Goal: Transaction & Acquisition: Purchase product/service

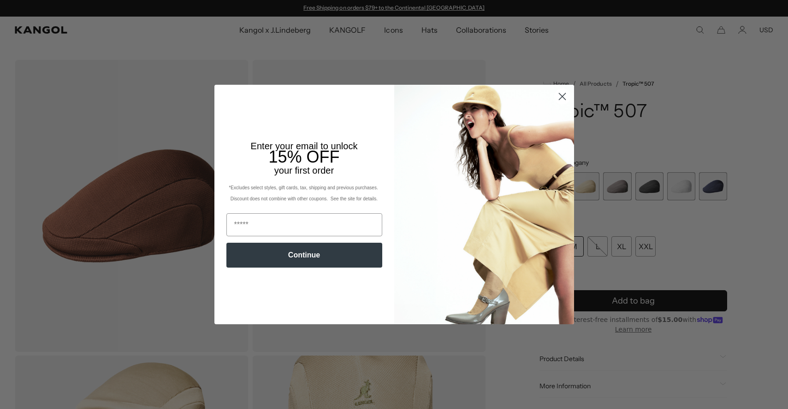
click at [562, 98] on circle "Close dialog" at bounding box center [561, 96] width 15 height 15
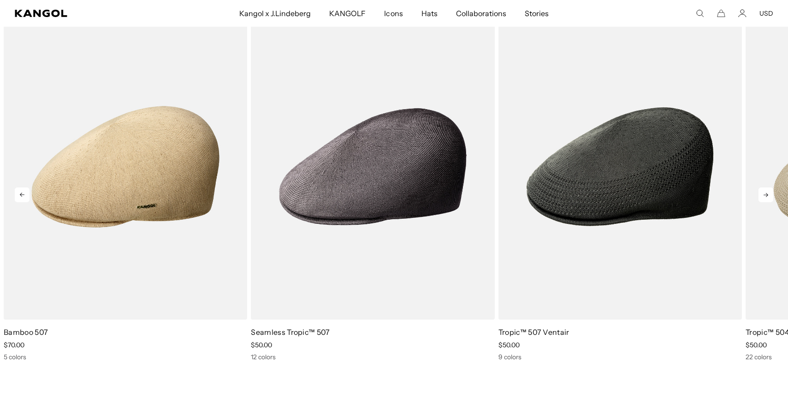
click at [769, 196] on icon at bounding box center [765, 195] width 15 height 15
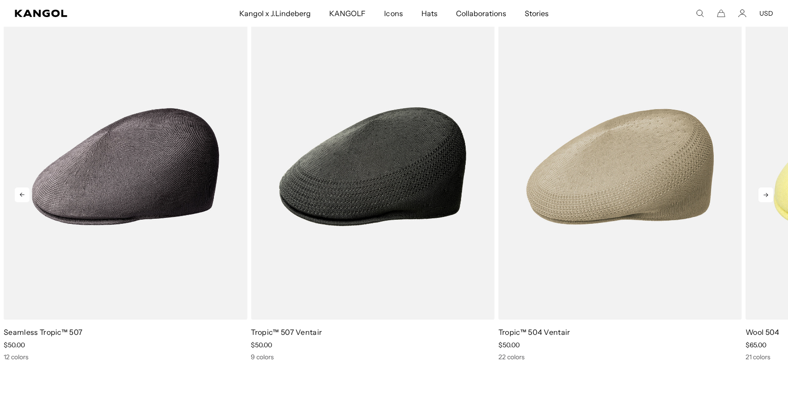
scroll to position [0, 190]
click at [769, 194] on icon at bounding box center [765, 195] width 15 height 15
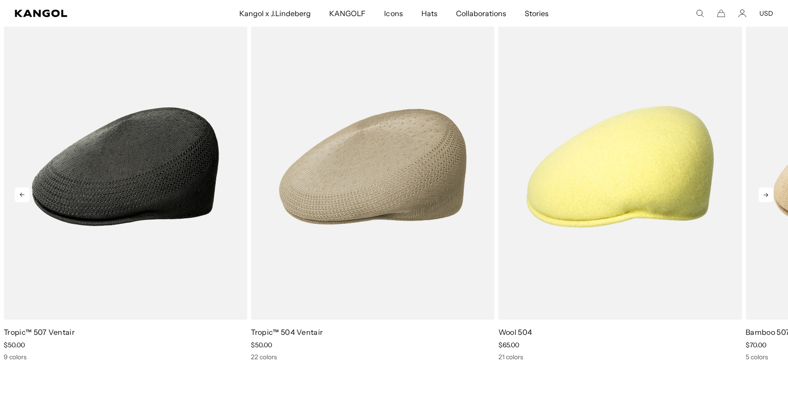
click at [767, 194] on icon at bounding box center [765, 195] width 5 height 4
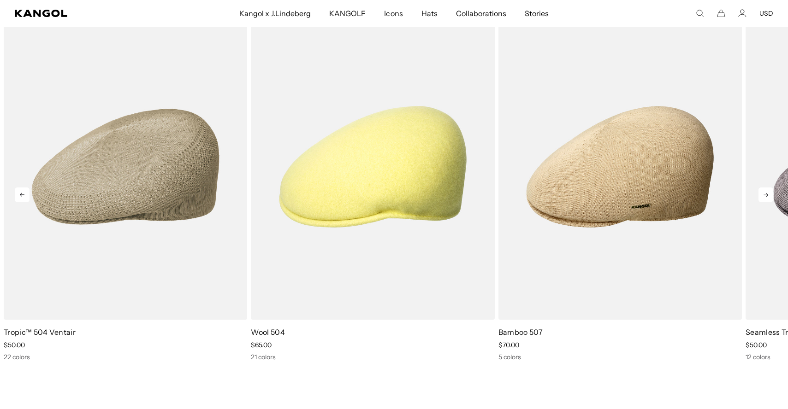
click at [767, 194] on icon at bounding box center [765, 195] width 5 height 4
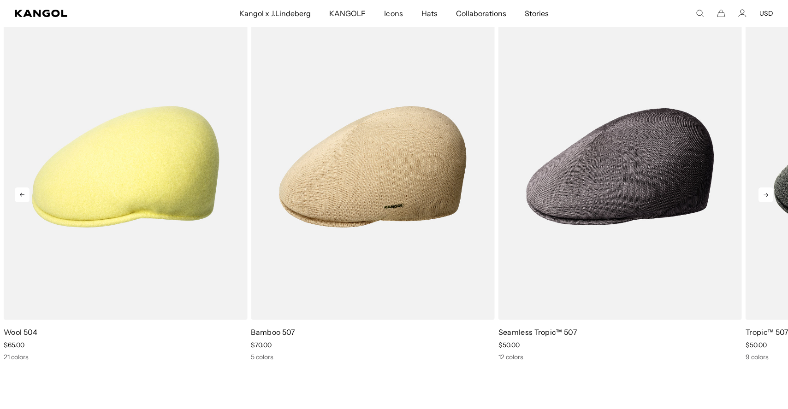
scroll to position [0, 0]
click at [767, 194] on icon at bounding box center [765, 195] width 5 height 4
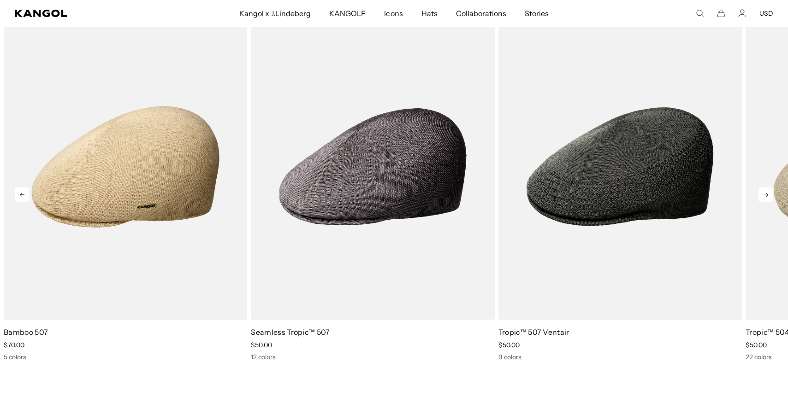
click at [767, 194] on icon at bounding box center [765, 195] width 5 height 4
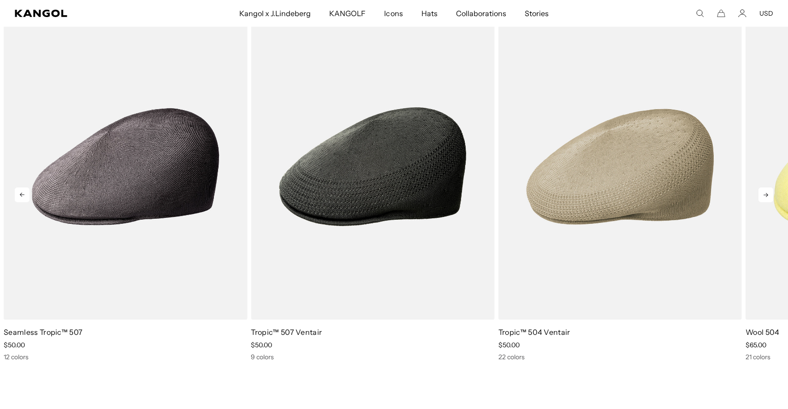
click at [767, 194] on icon at bounding box center [765, 195] width 5 height 4
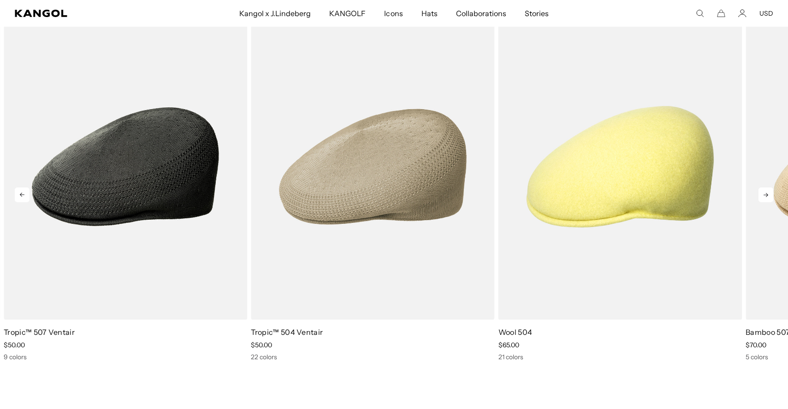
click at [767, 194] on icon at bounding box center [765, 195] width 5 height 4
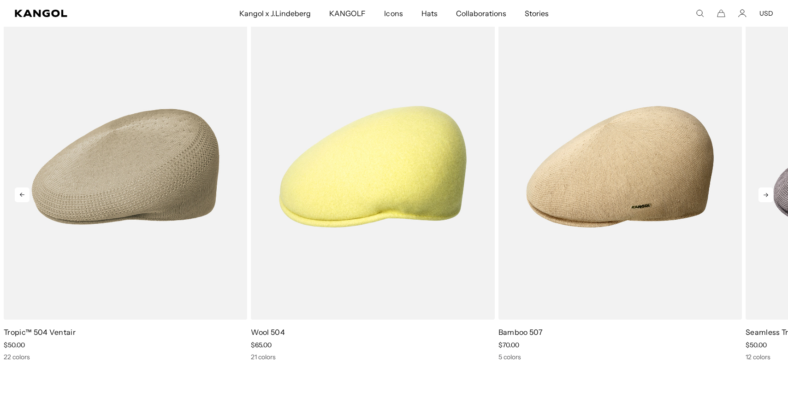
scroll to position [0, 190]
click at [767, 194] on icon at bounding box center [765, 195] width 5 height 4
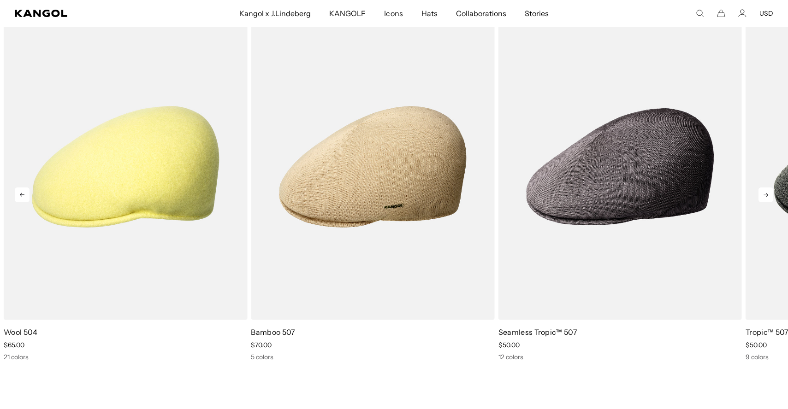
click at [767, 194] on icon at bounding box center [765, 195] width 5 height 4
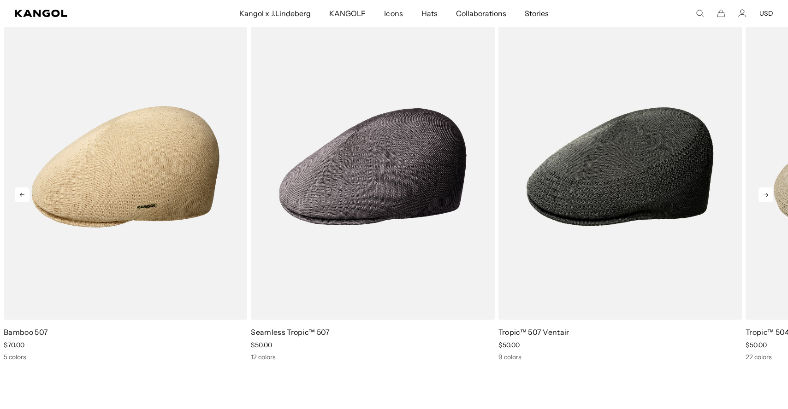
scroll to position [0, 0]
click at [767, 194] on icon at bounding box center [765, 195] width 5 height 4
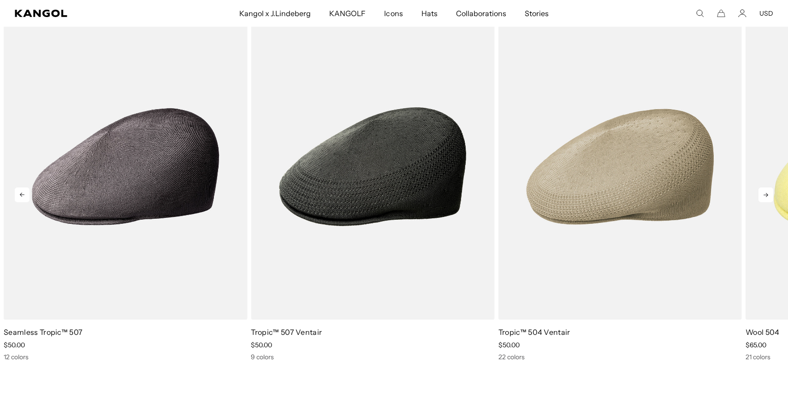
scroll to position [0, 190]
click at [767, 194] on icon at bounding box center [765, 195] width 5 height 4
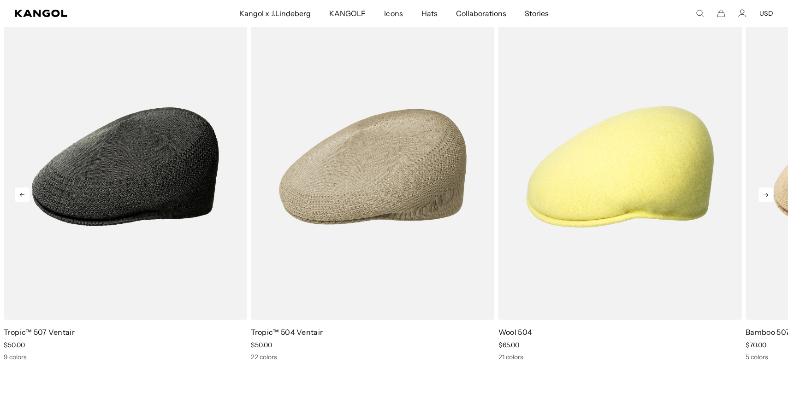
click at [767, 194] on icon at bounding box center [765, 195] width 5 height 4
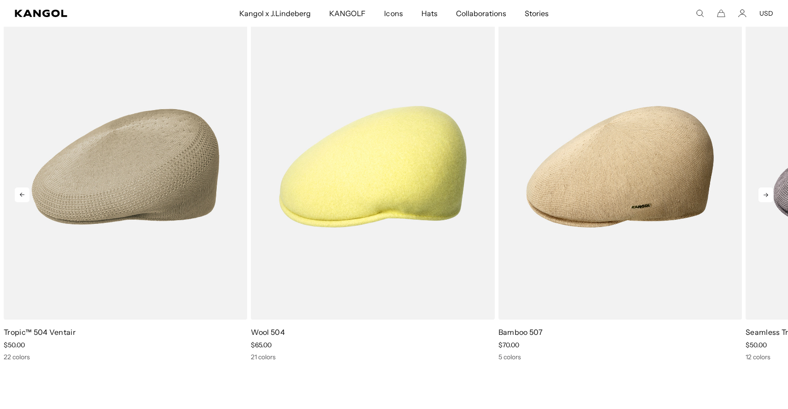
click at [767, 194] on icon at bounding box center [765, 195] width 5 height 4
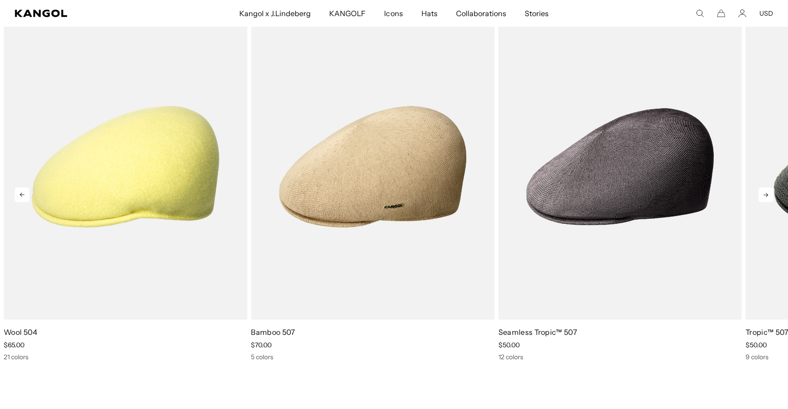
click at [767, 194] on icon at bounding box center [765, 195] width 5 height 4
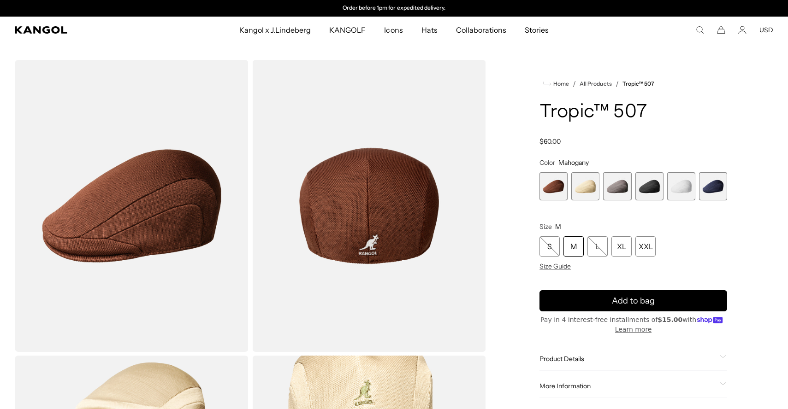
click at [587, 185] on span "2 of 6" at bounding box center [585, 186] width 28 height 28
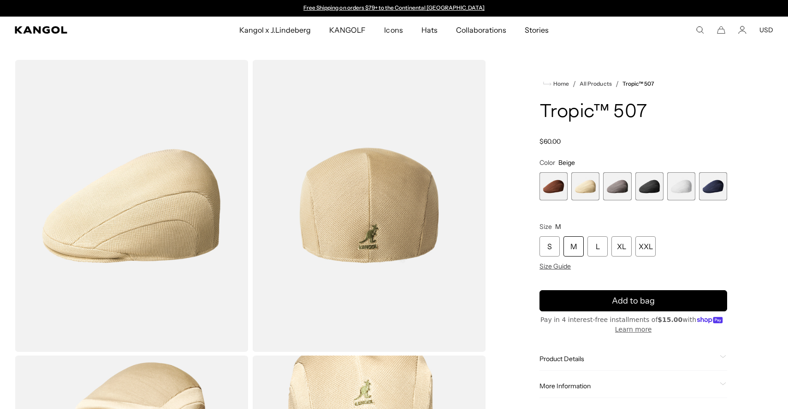
click at [614, 184] on span "3 of 6" at bounding box center [617, 186] width 28 height 28
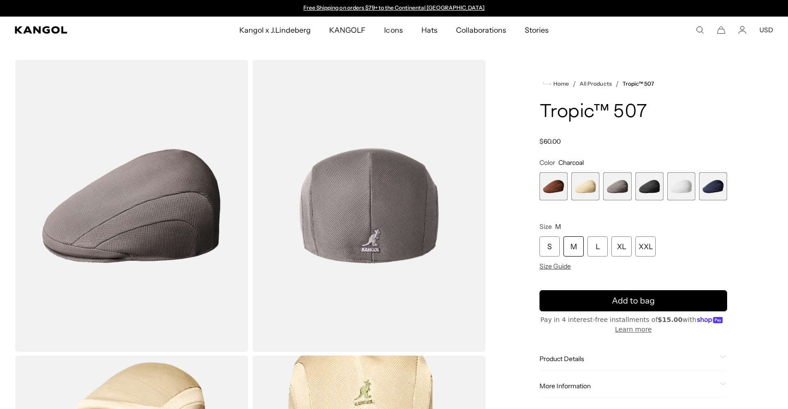
click at [640, 185] on span "4 of 6" at bounding box center [649, 186] width 28 height 28
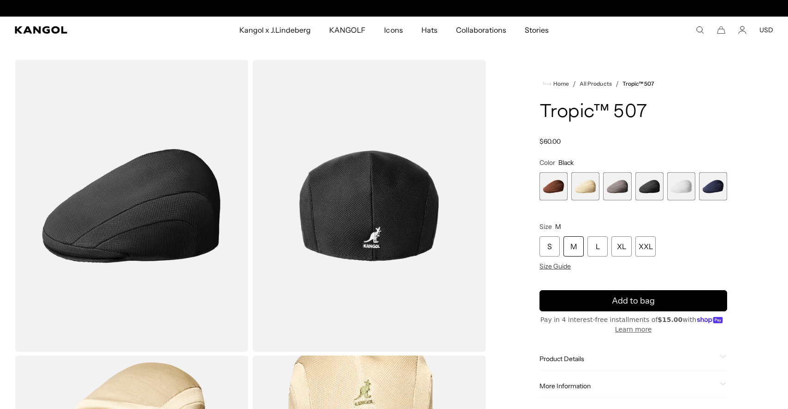
scroll to position [0, 190]
click at [675, 188] on span "5 of 6" at bounding box center [681, 186] width 28 height 28
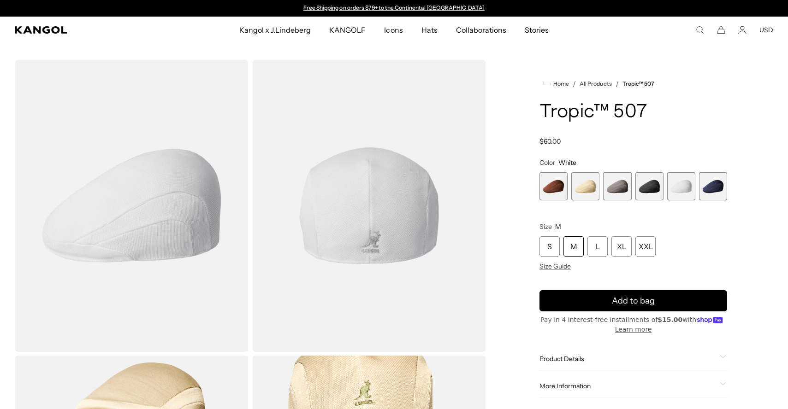
click at [715, 184] on span "6 of 6" at bounding box center [713, 186] width 28 height 28
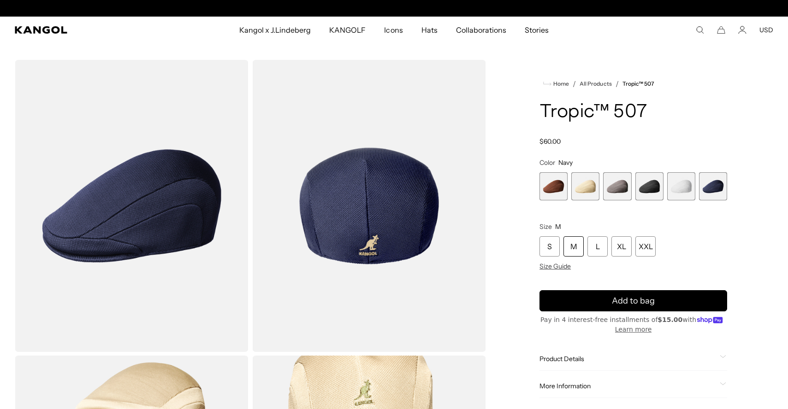
scroll to position [0, 190]
click at [548, 188] on span "1 of 6" at bounding box center [553, 186] width 28 height 28
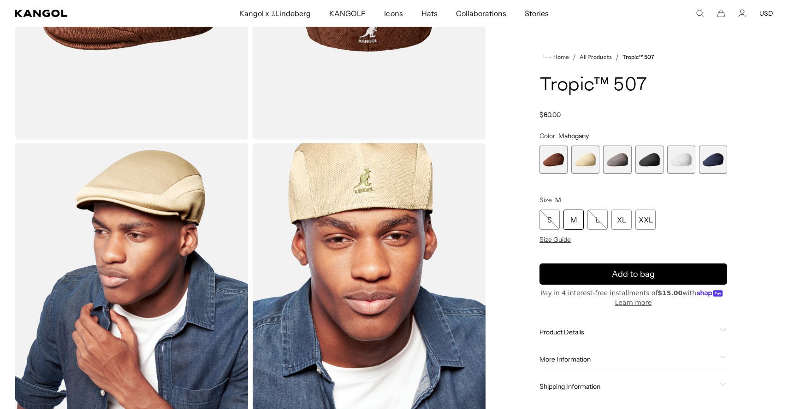
scroll to position [0, 190]
click at [547, 240] on span "Size Guide" at bounding box center [554, 239] width 31 height 8
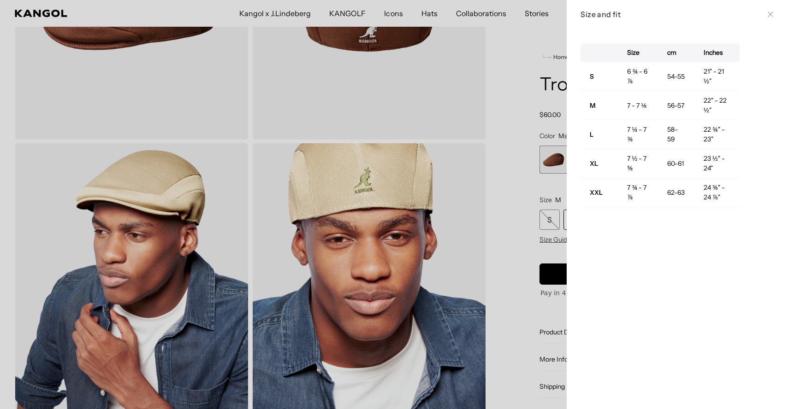
scroll to position [0, 0]
click at [770, 14] on icon at bounding box center [769, 14] width 5 height 5
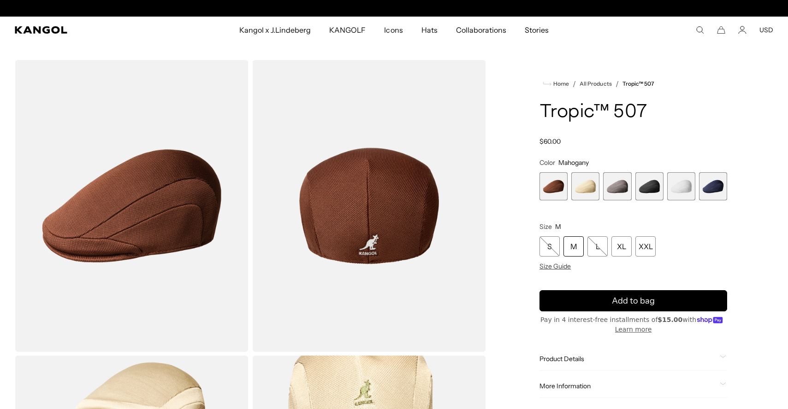
scroll to position [0, 190]
click at [40, 29] on icon "Kangol" at bounding box center [41, 29] width 52 height 7
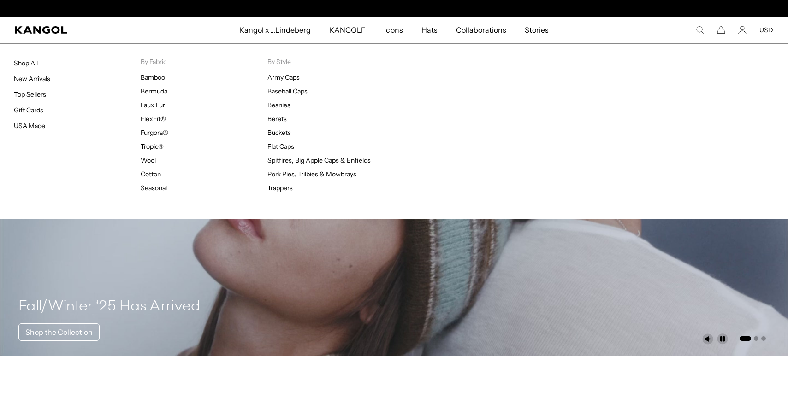
scroll to position [0, 190]
click at [429, 29] on span "Hats" at bounding box center [429, 30] width 16 height 27
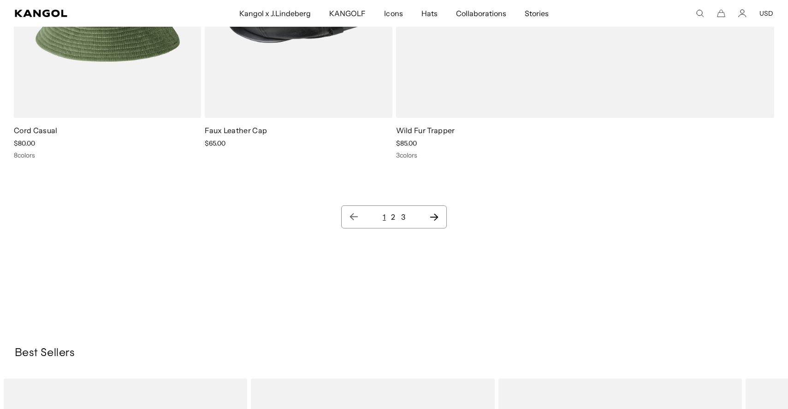
click at [433, 216] on icon "Next page" at bounding box center [434, 216] width 10 height 9
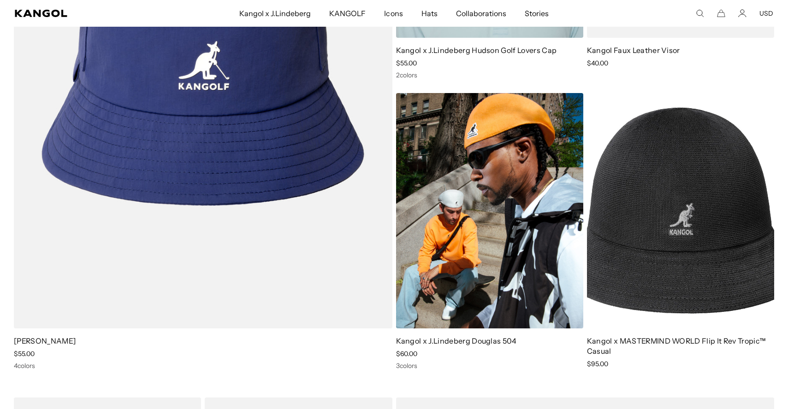
click at [512, 294] on img at bounding box center [489, 210] width 187 height 235
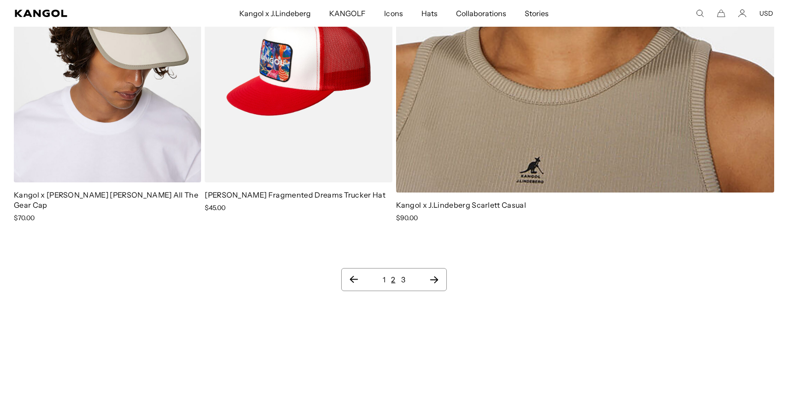
click at [435, 275] on icon "Next page" at bounding box center [434, 279] width 10 height 9
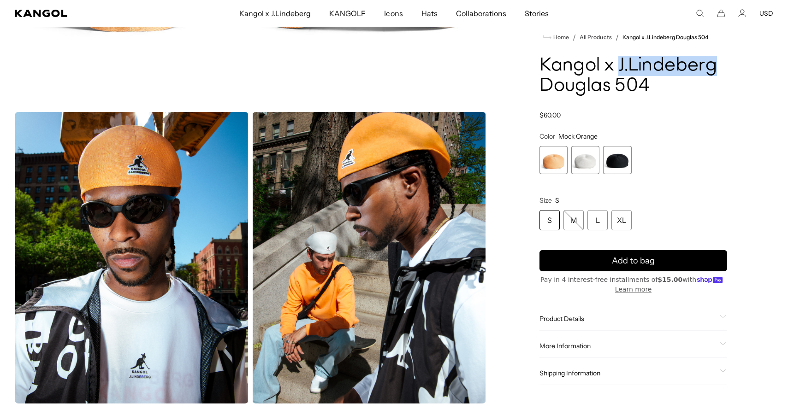
drag, startPoint x: 719, startPoint y: 66, endPoint x: 617, endPoint y: 65, distance: 101.9
click at [617, 65] on h1 "Kangol x J.Lindeberg Douglas 504" at bounding box center [633, 76] width 188 height 41
copy h1 "J.Lindeberg"
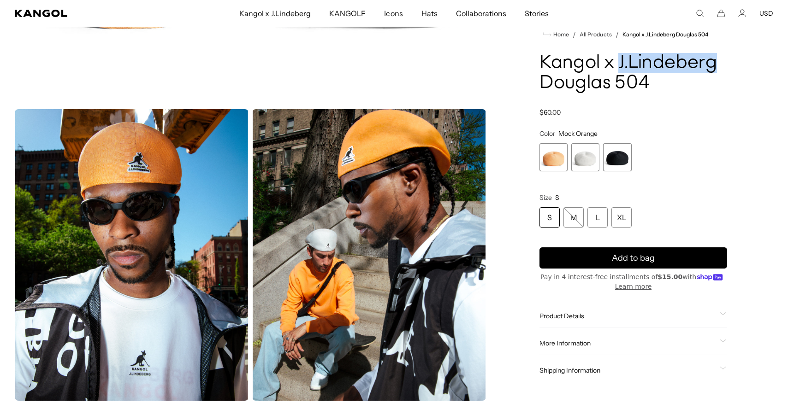
scroll to position [0, 0]
